Goal: Task Accomplishment & Management: Use online tool/utility

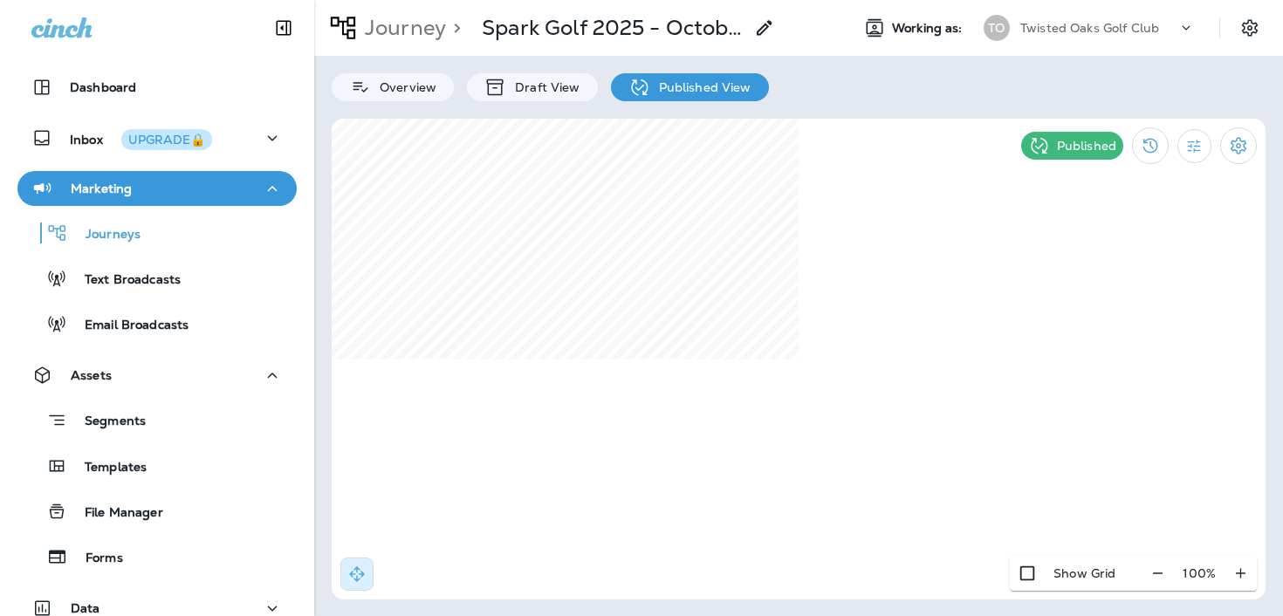
click at [1090, 39] on div "Twisted Oaks Golf Club" at bounding box center [1099, 28] width 157 height 26
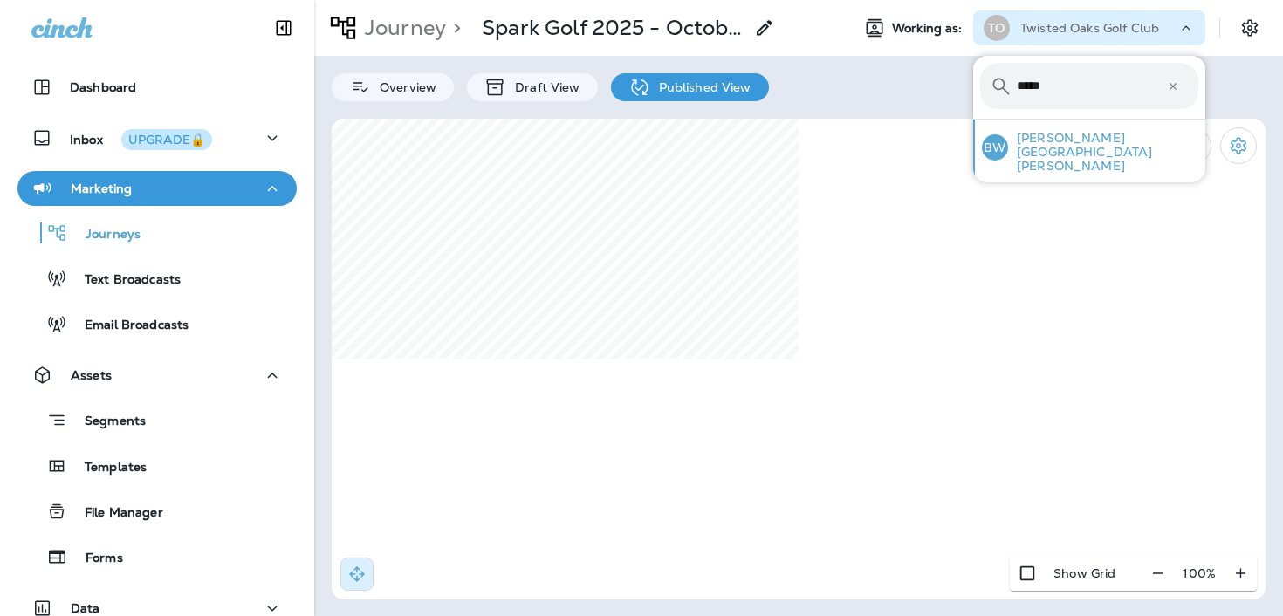
type input "*****"
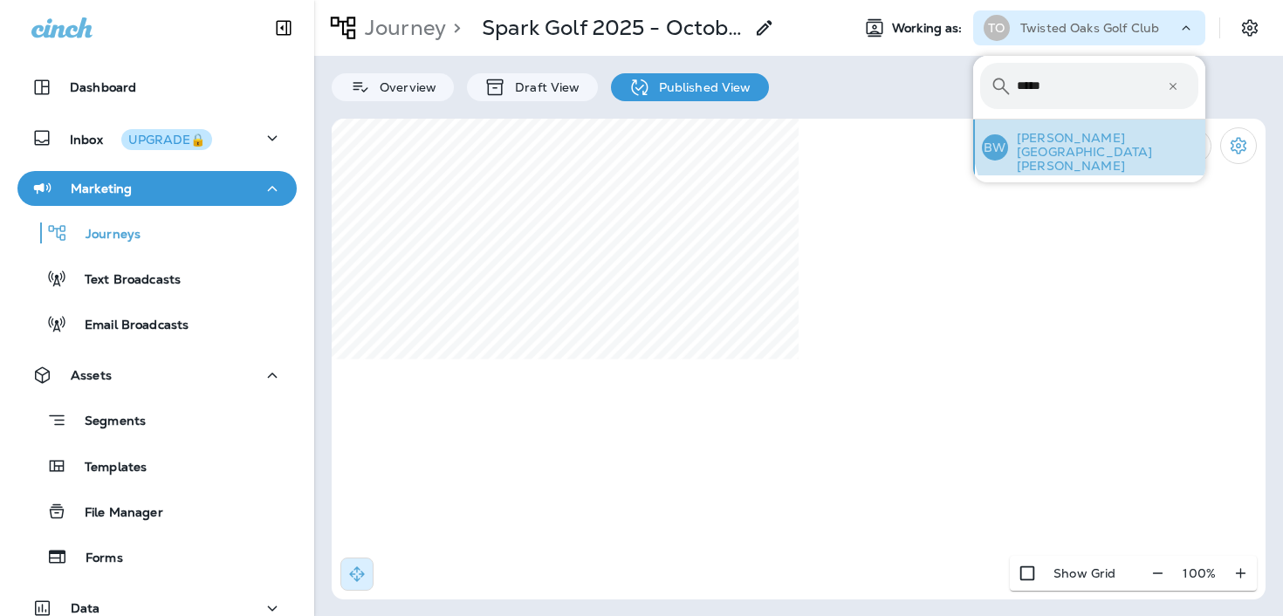
click at [1118, 132] on div "[PERSON_NAME][GEOGRAPHIC_DATA]" at bounding box center [1090, 148] width 230 height 56
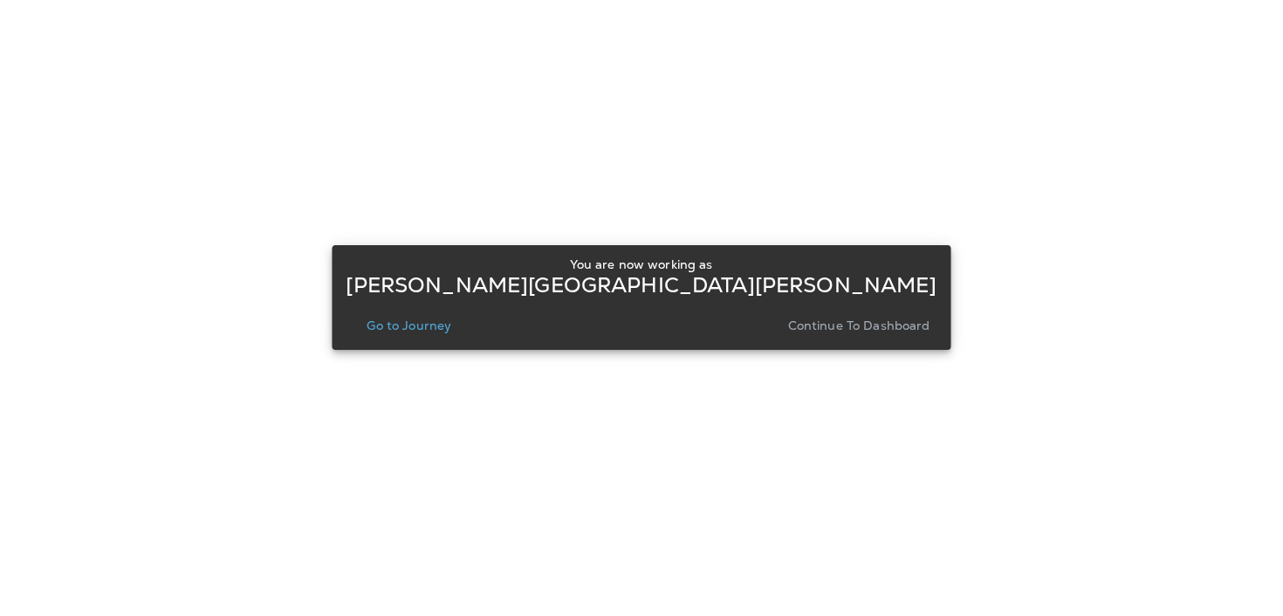
click at [839, 322] on p "Continue to Dashboard" at bounding box center [859, 326] width 142 height 14
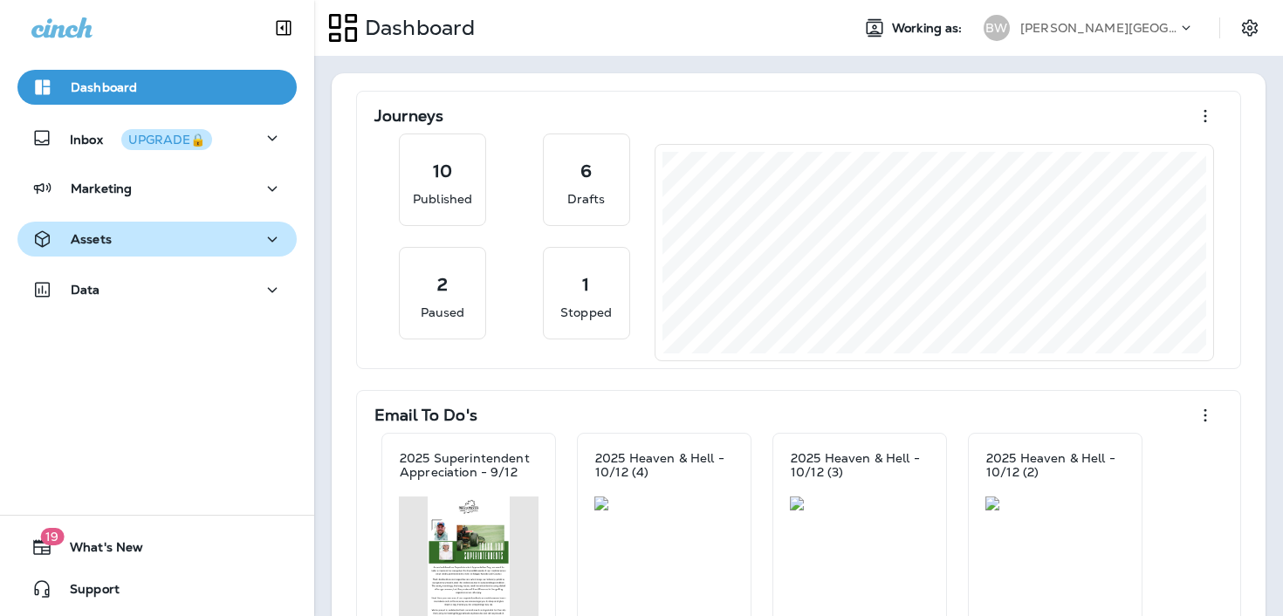
click at [248, 249] on div "Assets" at bounding box center [156, 240] width 251 height 22
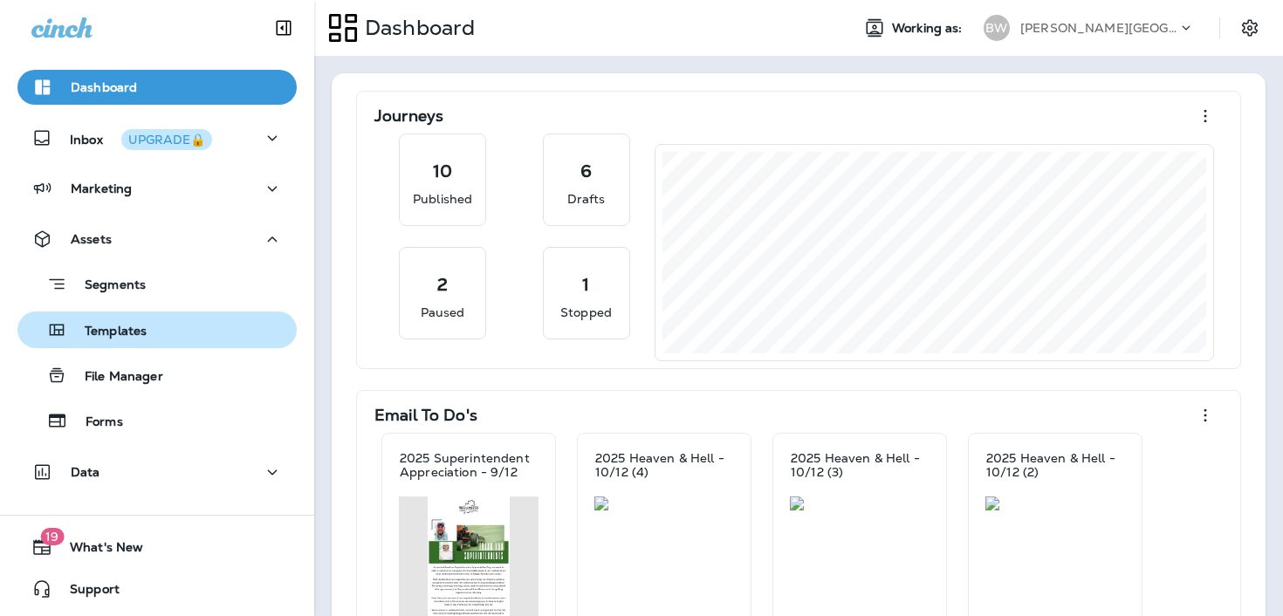
click at [243, 344] on button "Templates" at bounding box center [156, 330] width 279 height 37
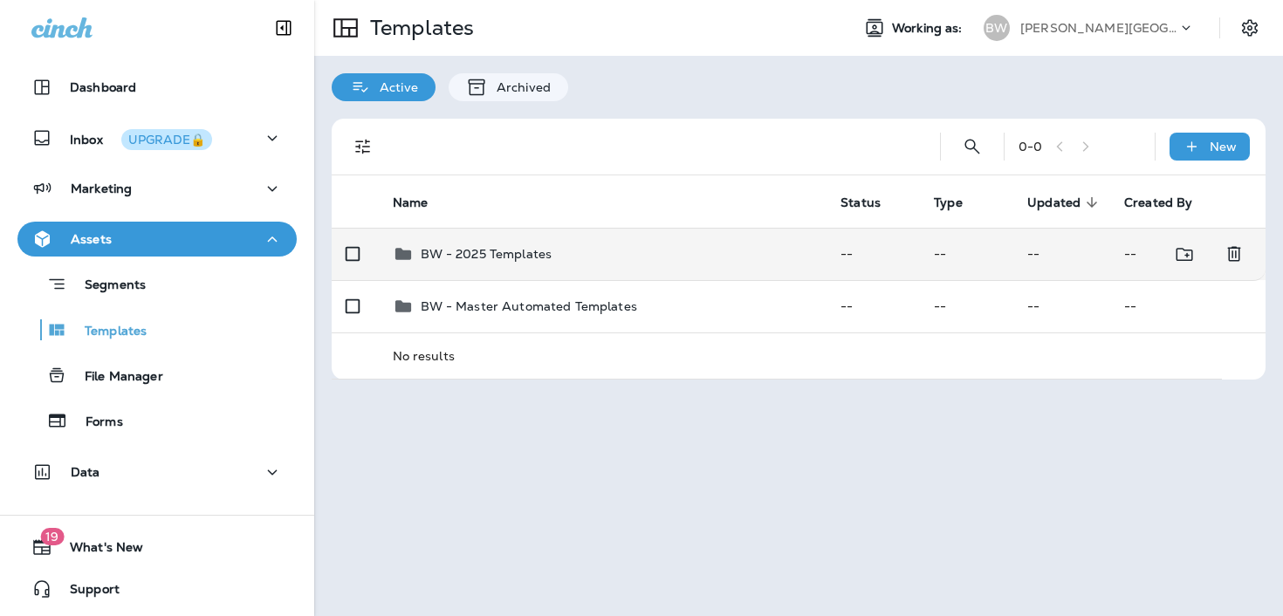
click at [706, 272] on td "BW - 2025 Templates" at bounding box center [603, 254] width 449 height 52
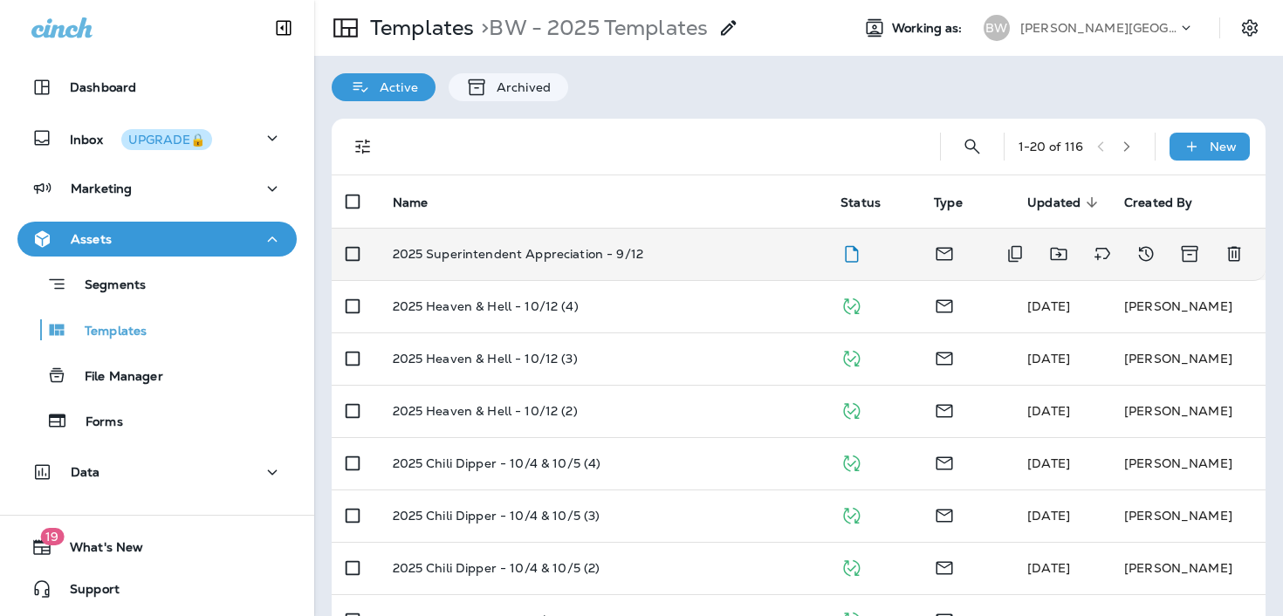
click at [763, 259] on div "2025 Superintendent Appreciation - 9/12" at bounding box center [603, 254] width 421 height 14
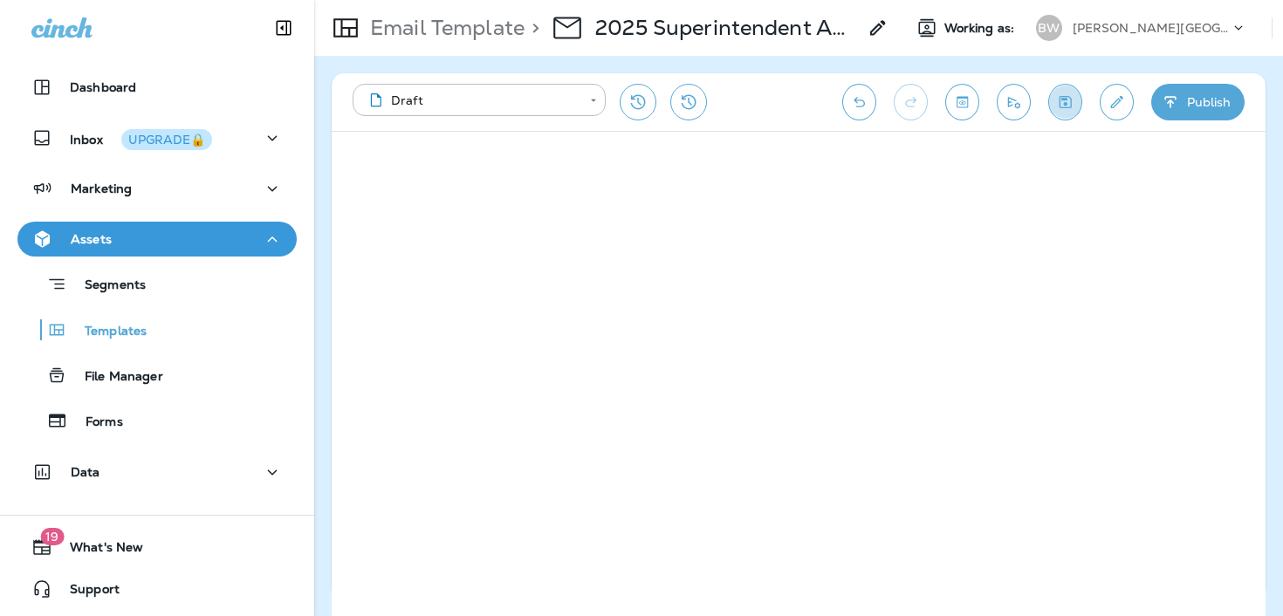
click at [1068, 94] on icon "Save" at bounding box center [1065, 101] width 18 height 17
click at [1021, 97] on icon "Send test email" at bounding box center [1014, 101] width 18 height 17
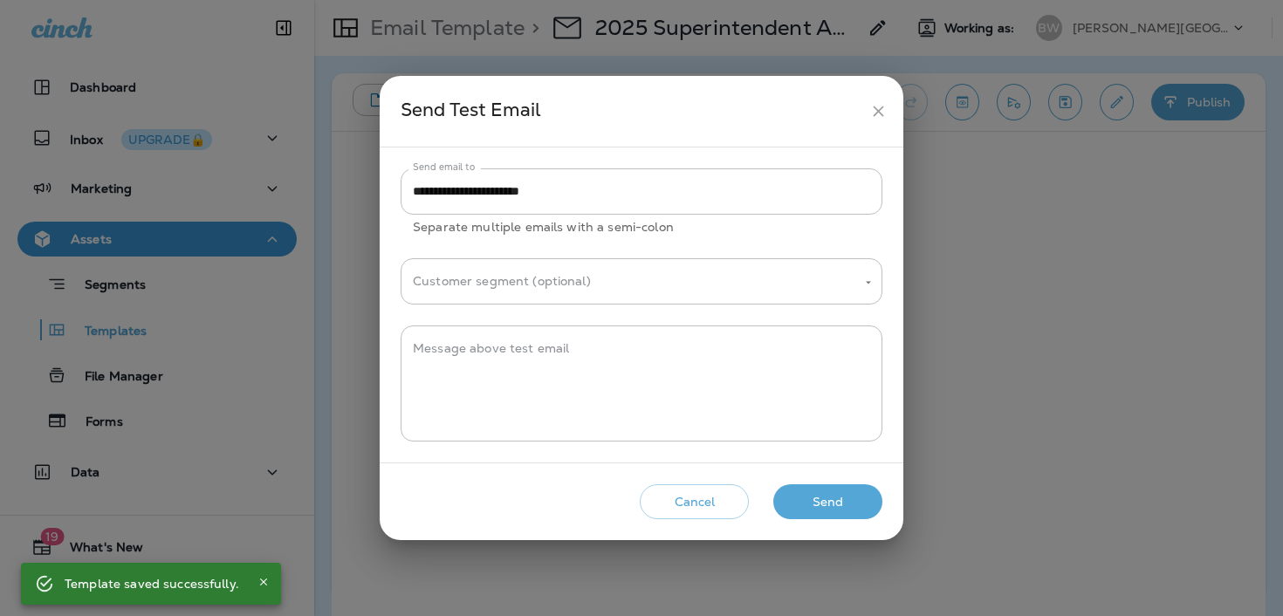
click at [840, 498] on button "Send" at bounding box center [828, 503] width 109 height 36
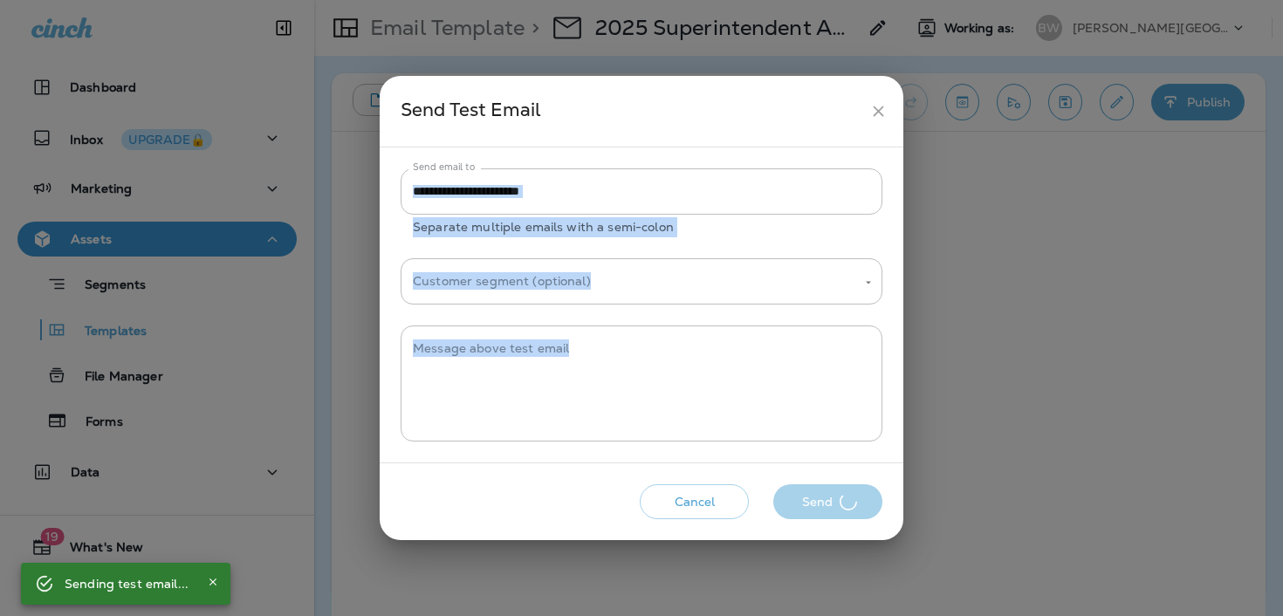
click at [840, 498] on div "Cancel Send" at bounding box center [642, 503] width 496 height 50
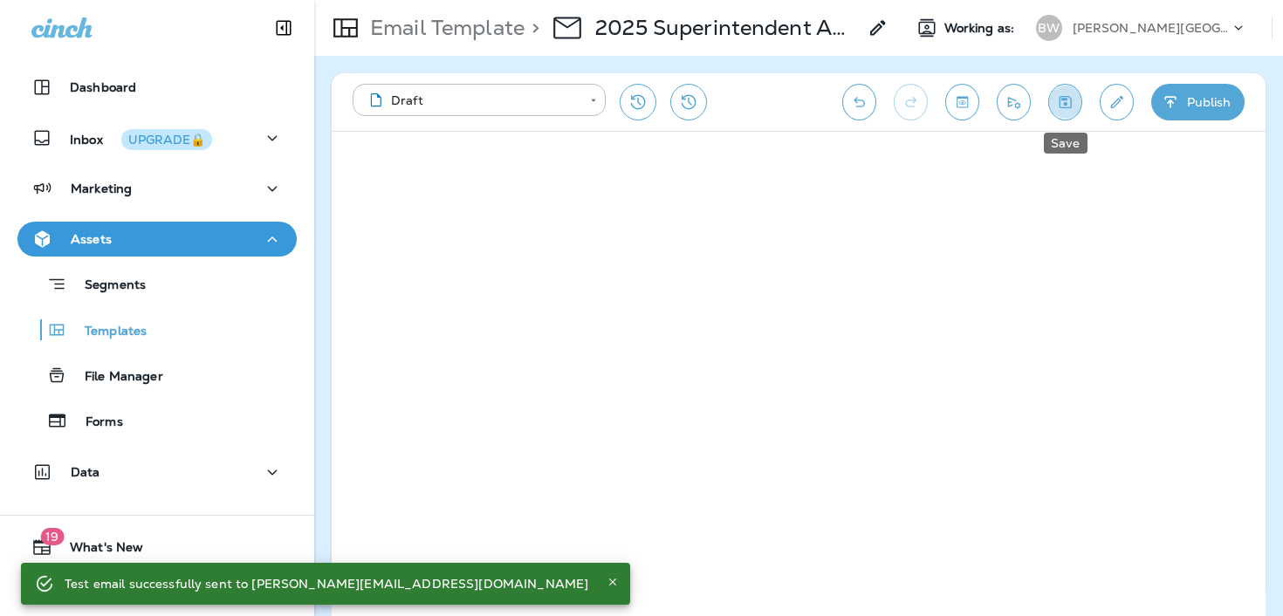
click at [1055, 91] on button "Save" at bounding box center [1066, 102] width 34 height 37
click at [1023, 100] on button "Send test email" at bounding box center [1014, 102] width 34 height 37
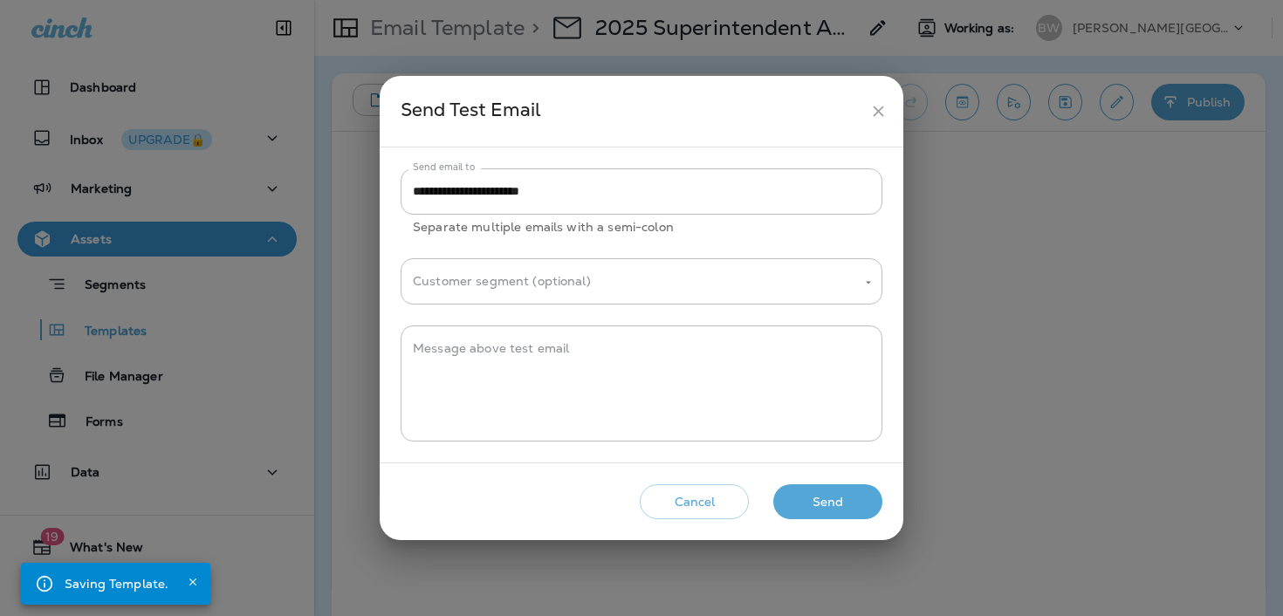
click at [798, 506] on button "Send" at bounding box center [828, 503] width 109 height 36
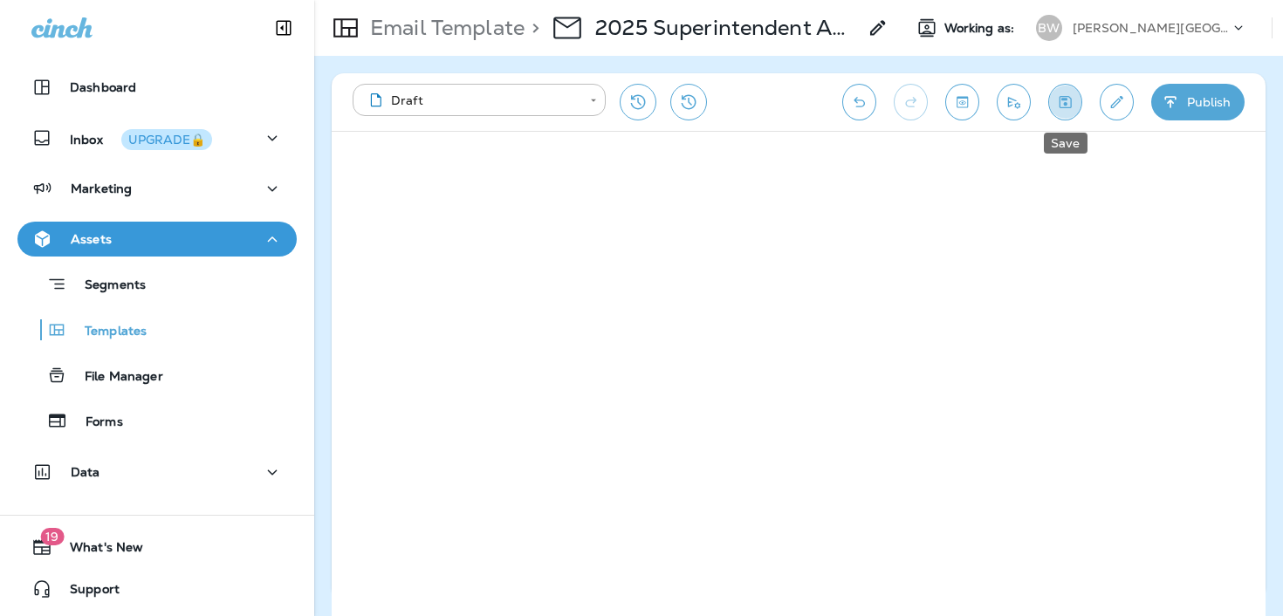
click at [1062, 92] on button "Save" at bounding box center [1066, 102] width 34 height 37
click at [1013, 101] on icon "Send test email" at bounding box center [1014, 101] width 18 height 17
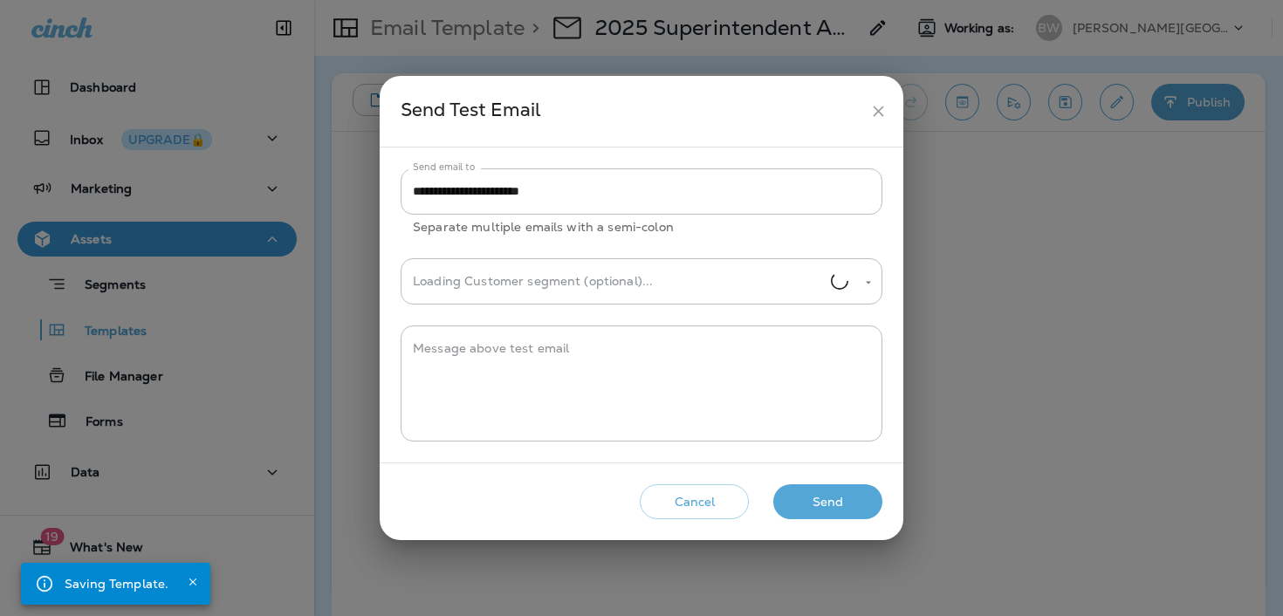
click at [817, 491] on button "Send" at bounding box center [828, 503] width 109 height 36
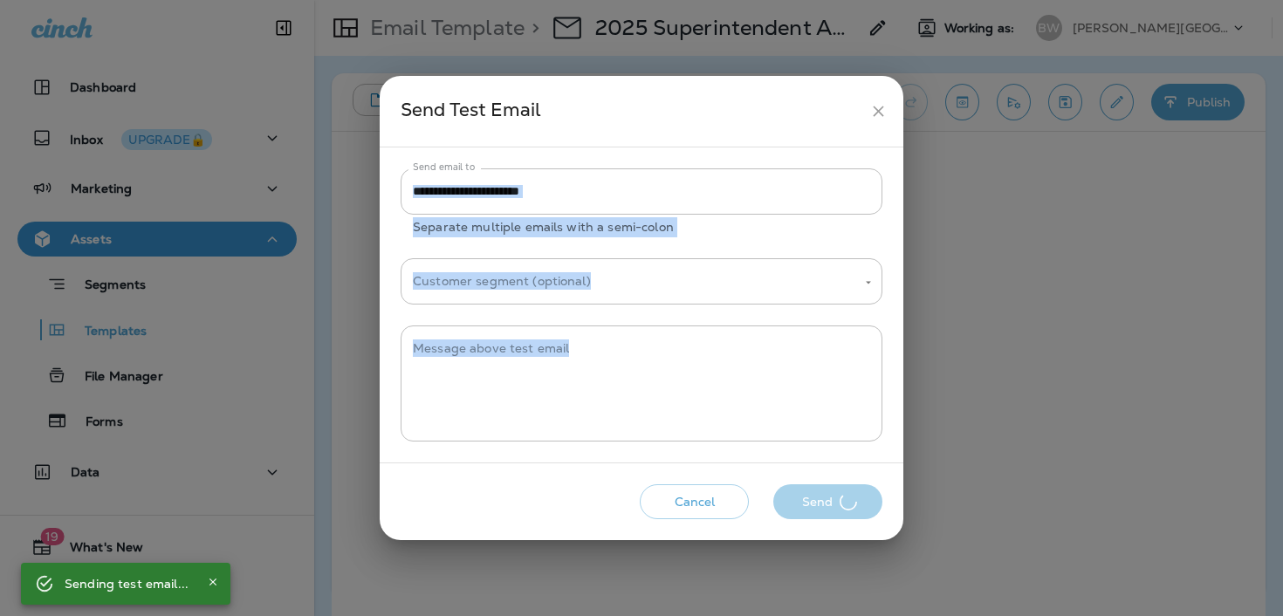
click at [817, 491] on div "Cancel Send" at bounding box center [642, 503] width 496 height 50
